Goal: Task Accomplishment & Management: Manage account settings

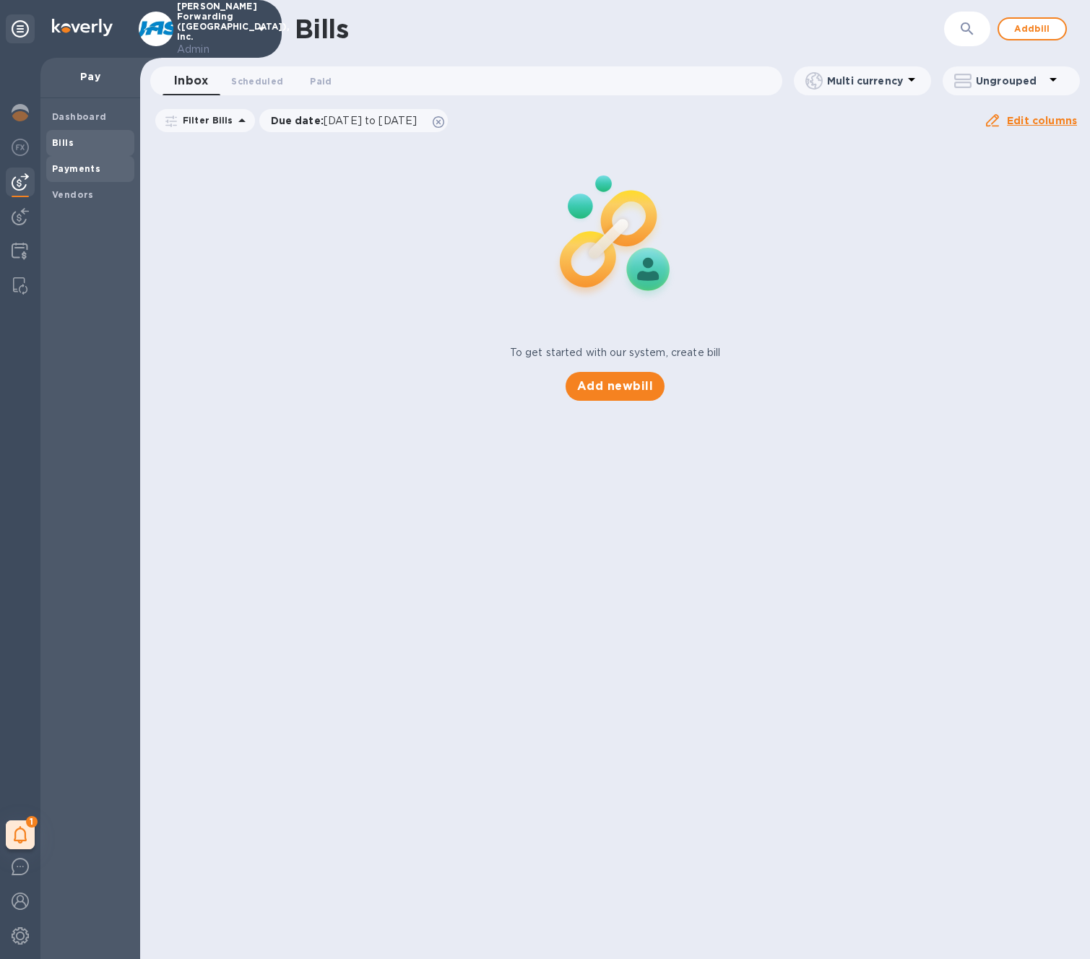
click at [88, 170] on b "Payments" at bounding box center [76, 168] width 48 height 11
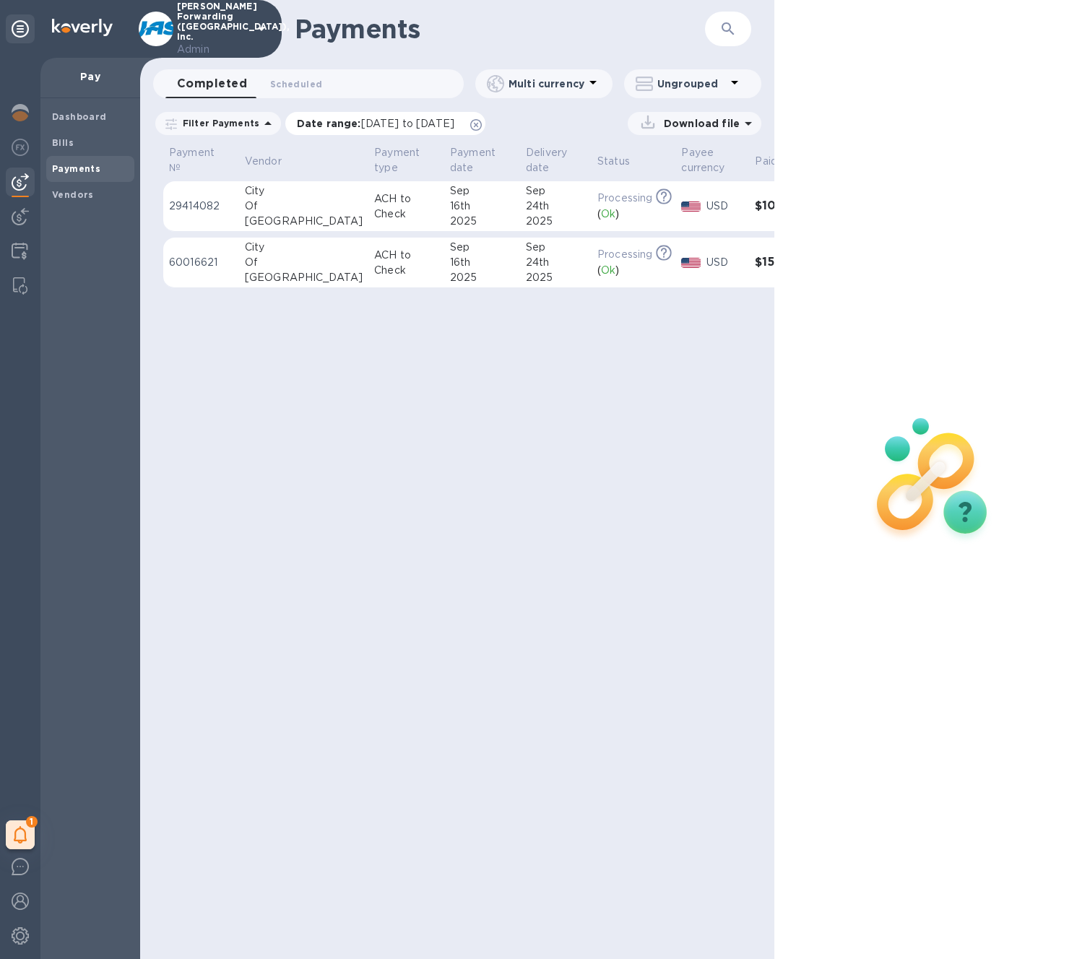
click at [482, 121] on icon at bounding box center [476, 125] width 12 height 12
